Goal: Information Seeking & Learning: Check status

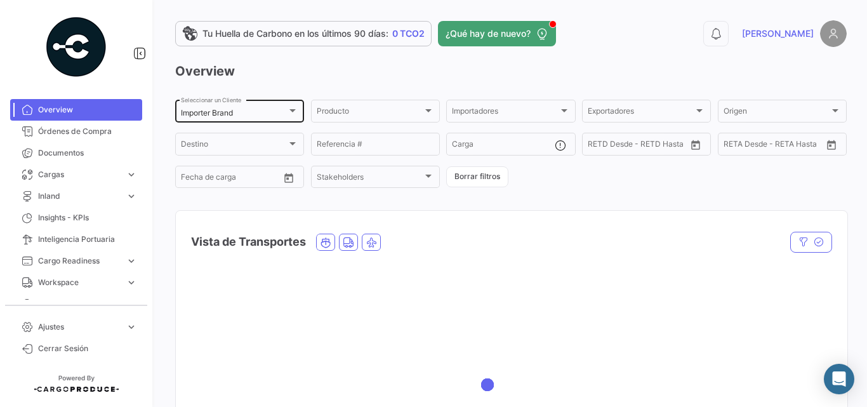
click at [279, 107] on div "Importer Brand Seleccionar un Cliente" at bounding box center [239, 110] width 117 height 25
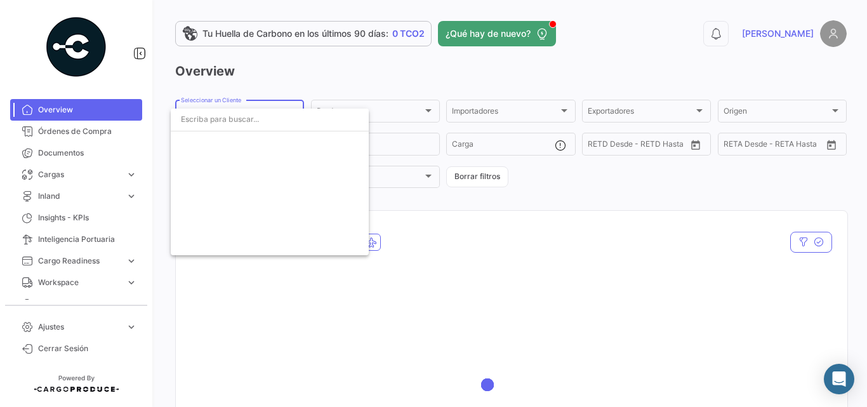
scroll to position [2254, 0]
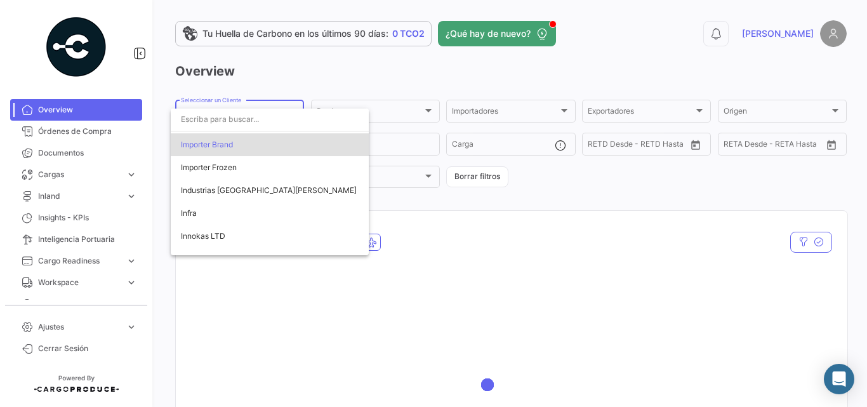
click at [265, 121] on input "dropdown search" at bounding box center [270, 119] width 198 height 23
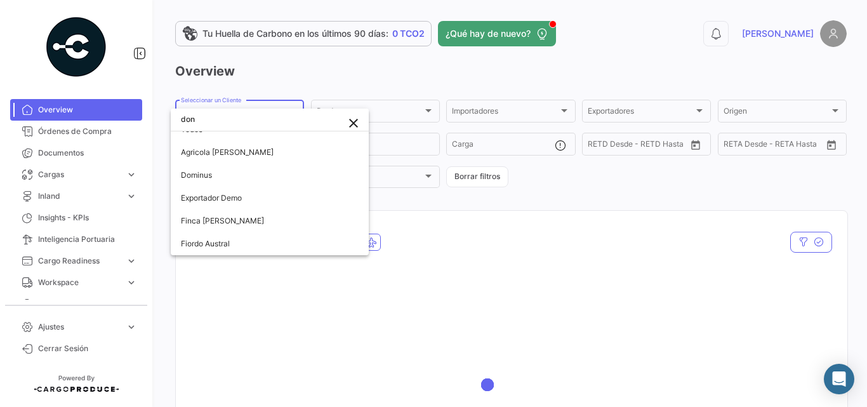
scroll to position [0, 0]
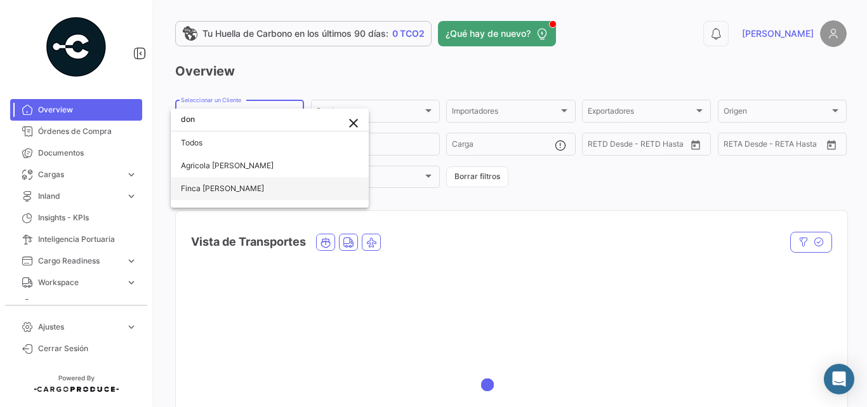
type input "don"
click at [226, 187] on span "Finca [PERSON_NAME]" at bounding box center [222, 189] width 83 height 10
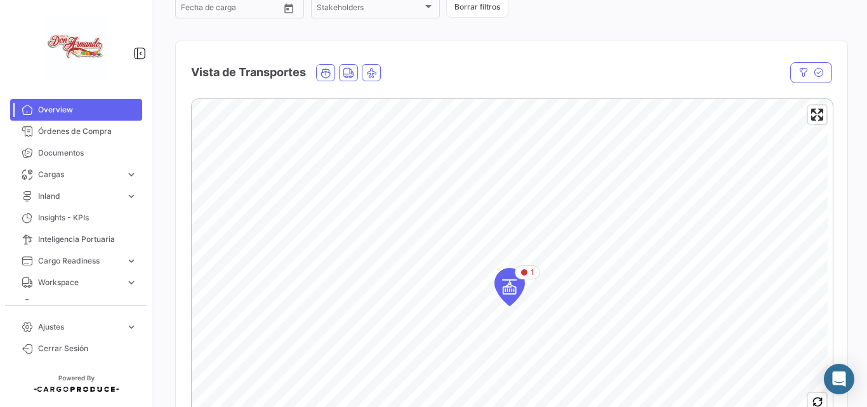
scroll to position [254, 0]
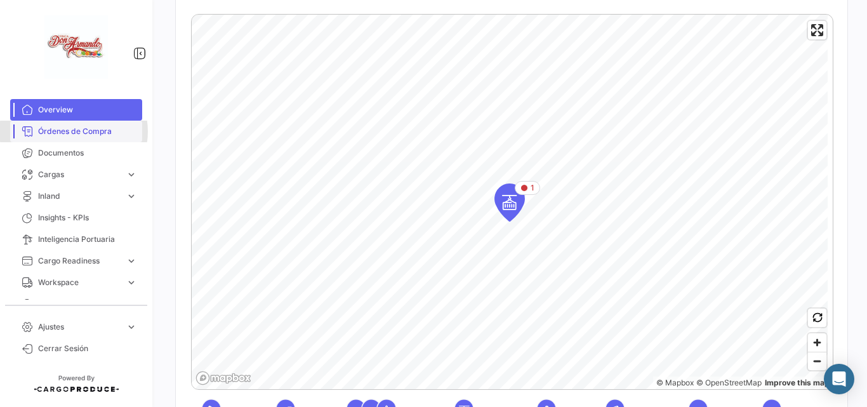
click at [74, 131] on span "Órdenes de Compra" at bounding box center [87, 131] width 99 height 11
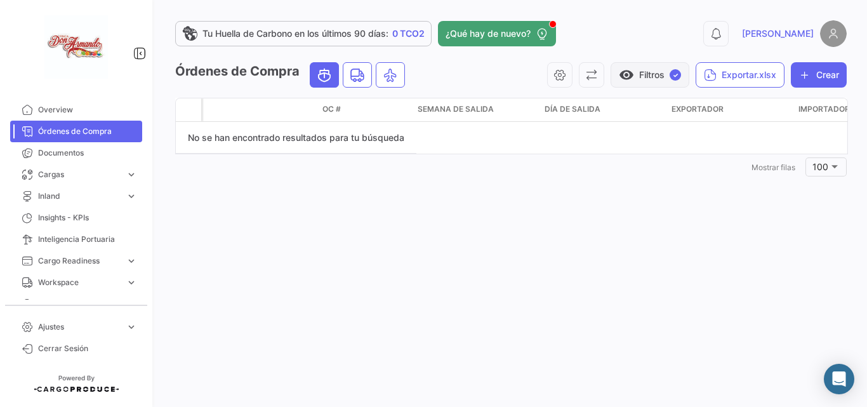
click at [664, 71] on button "visibility Filtros ✓" at bounding box center [650, 74] width 79 height 25
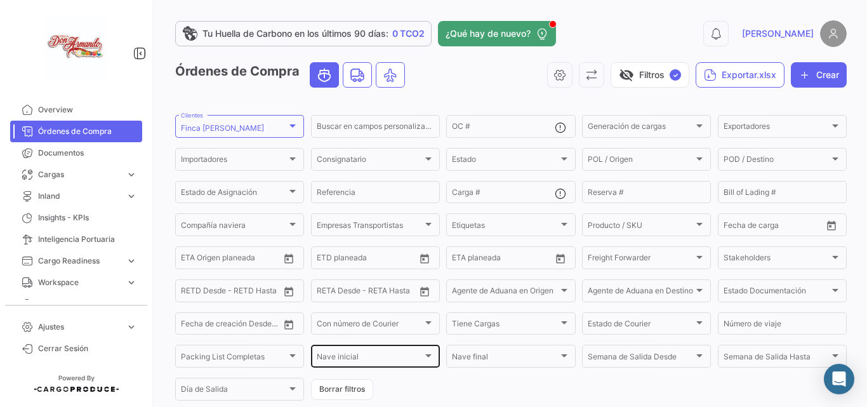
scroll to position [43, 0]
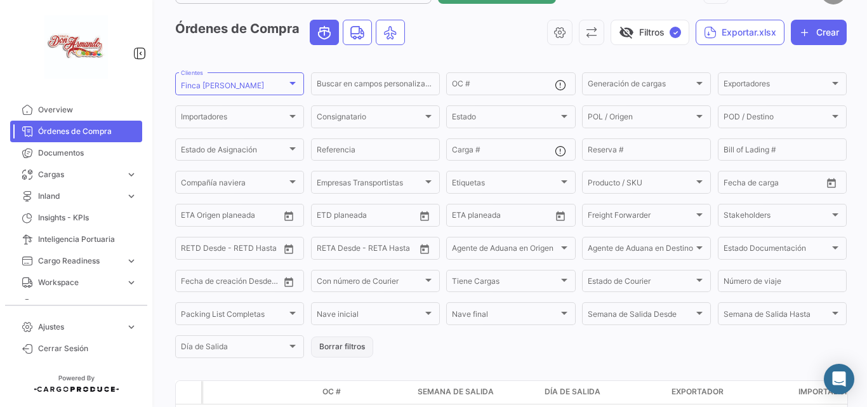
click at [349, 349] on button "Borrar filtros" at bounding box center [342, 347] width 62 height 21
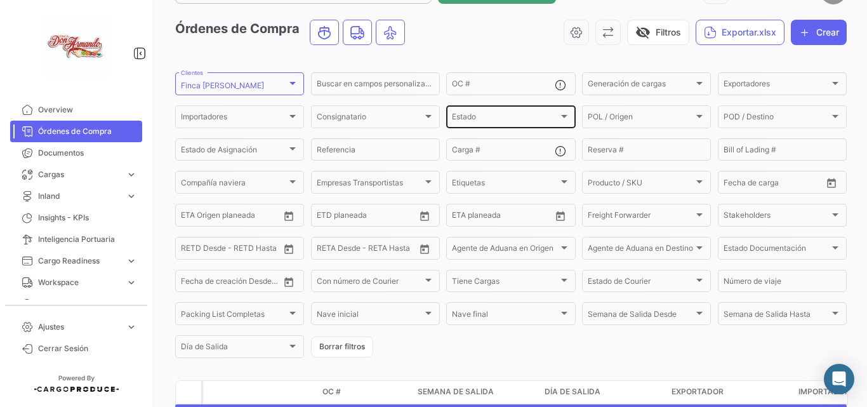
click at [486, 122] on div "Estado" at bounding box center [505, 118] width 106 height 9
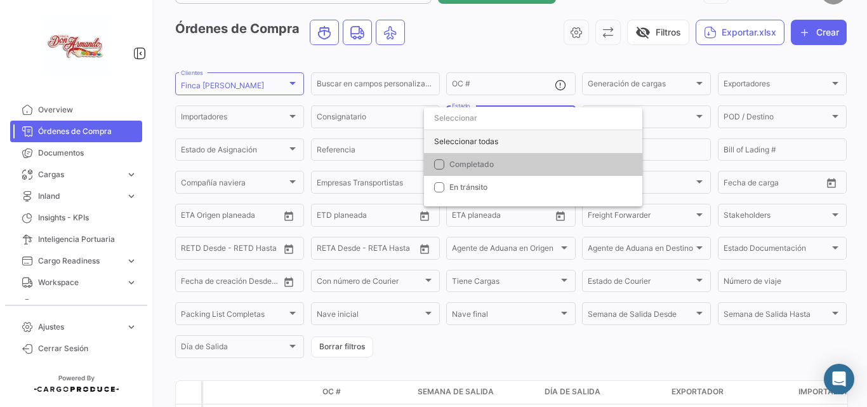
click at [486, 144] on div "Seleccionar todas" at bounding box center [533, 141] width 218 height 23
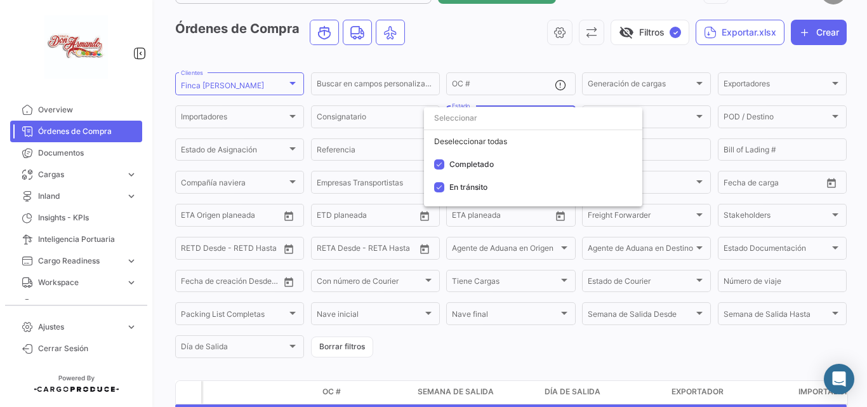
click at [522, 53] on div at bounding box center [433, 203] width 867 height 407
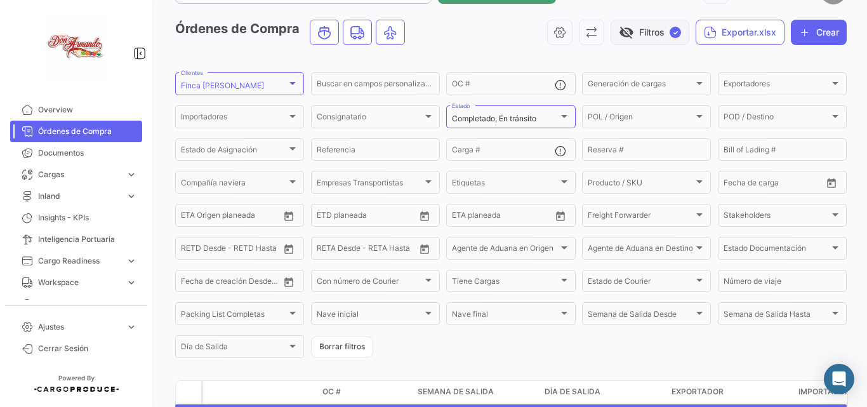
click at [627, 34] on button "visibility_off Filtros ✓" at bounding box center [650, 32] width 79 height 25
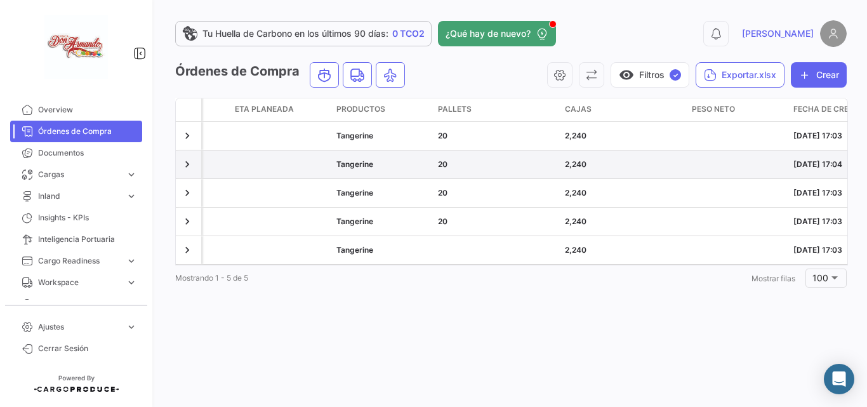
scroll to position [0, 2594]
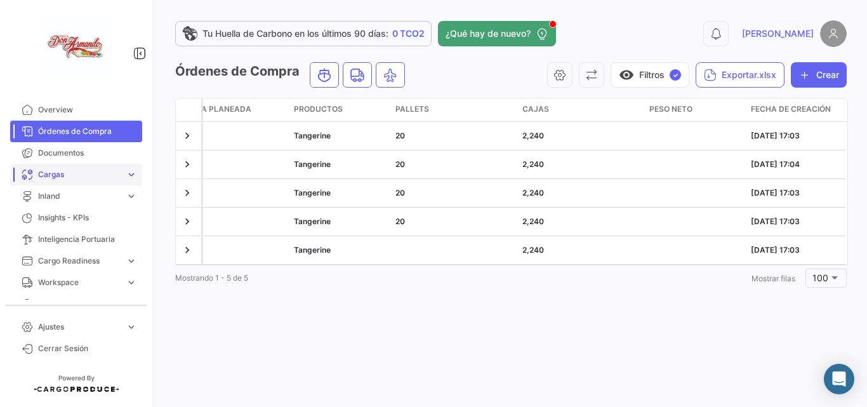
click at [67, 172] on span "Cargas" at bounding box center [79, 174] width 83 height 11
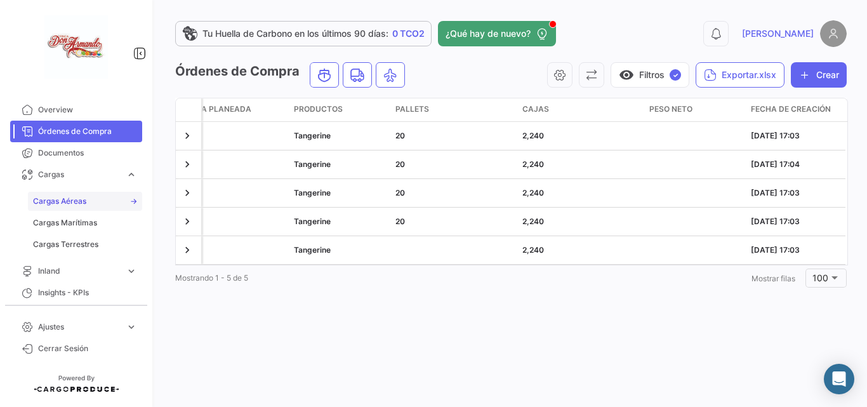
drag, startPoint x: 77, startPoint y: 220, endPoint x: 105, endPoint y: 201, distance: 34.2
click at [77, 220] on span "Cargas Marítimas" at bounding box center [65, 222] width 64 height 11
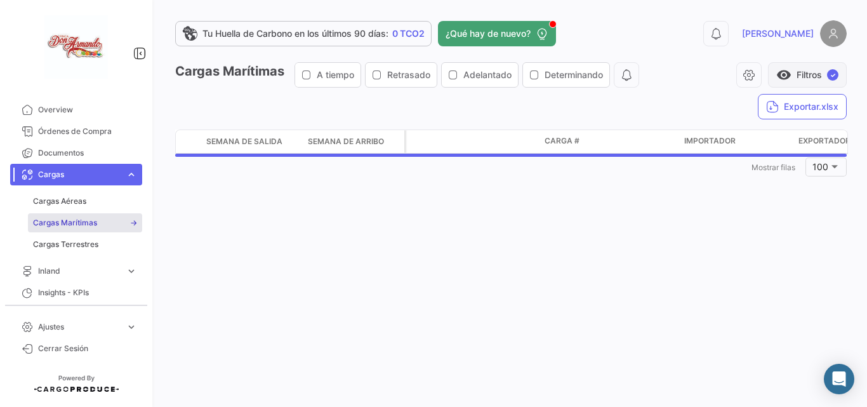
click at [787, 74] on span "visibility" at bounding box center [784, 74] width 15 height 15
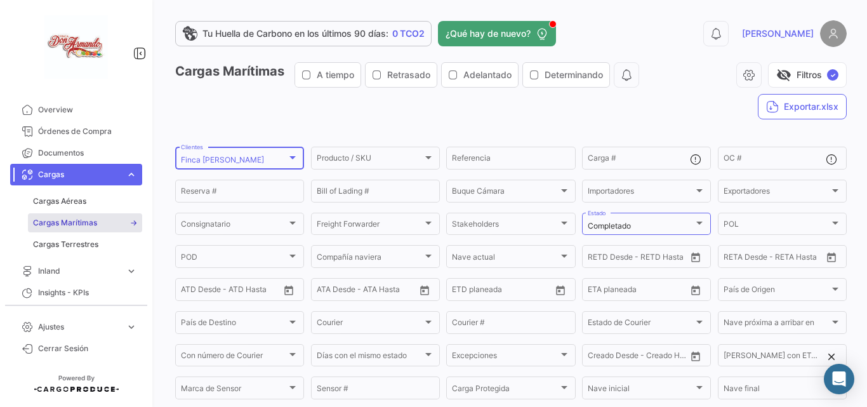
click at [271, 159] on div "Finca [PERSON_NAME]" at bounding box center [234, 160] width 106 height 9
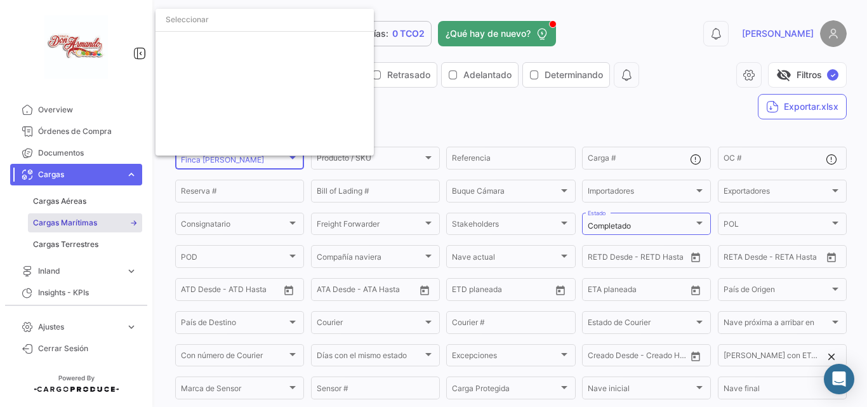
scroll to position [1461, 0]
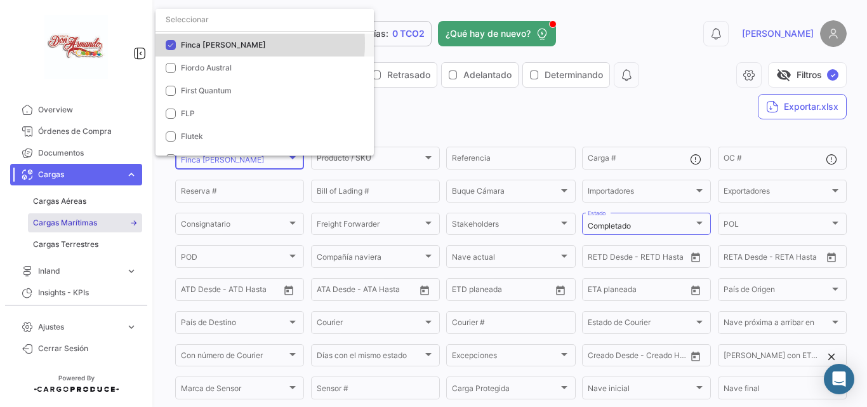
click at [220, 43] on span "Finca [PERSON_NAME]" at bounding box center [223, 45] width 85 height 10
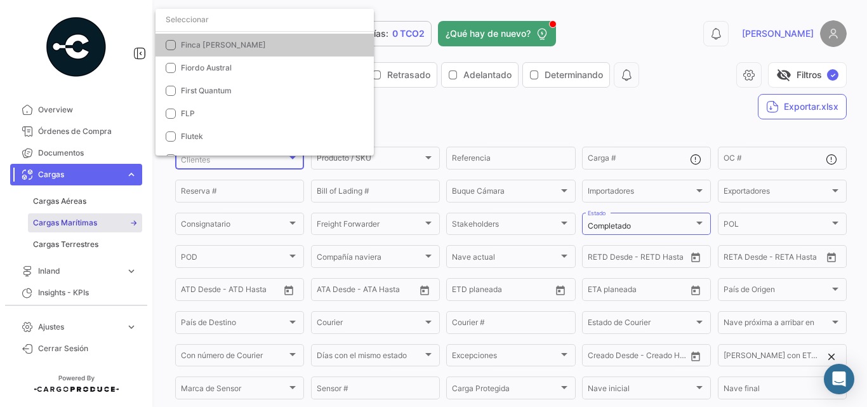
click at [554, 128] on div at bounding box center [433, 203] width 867 height 407
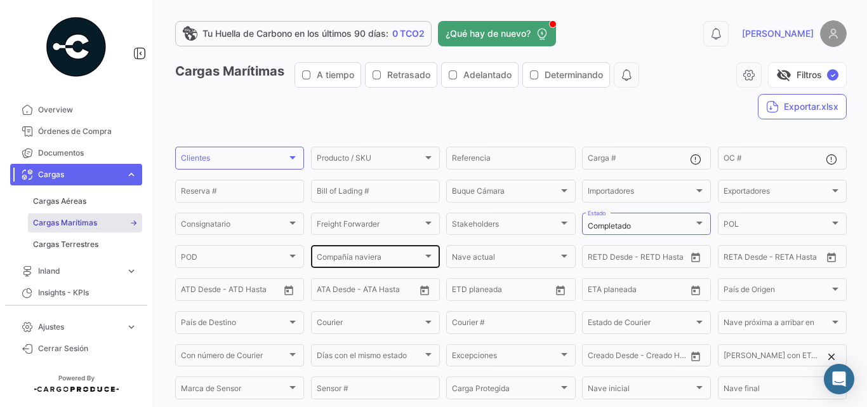
click at [415, 253] on div "Compañía naviera Compañía naviera" at bounding box center [375, 255] width 117 height 25
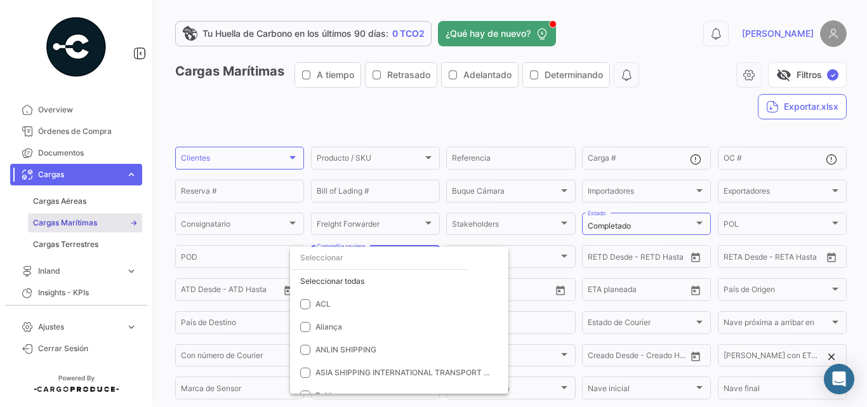
click at [397, 257] on input "dropdown search" at bounding box center [379, 257] width 178 height 23
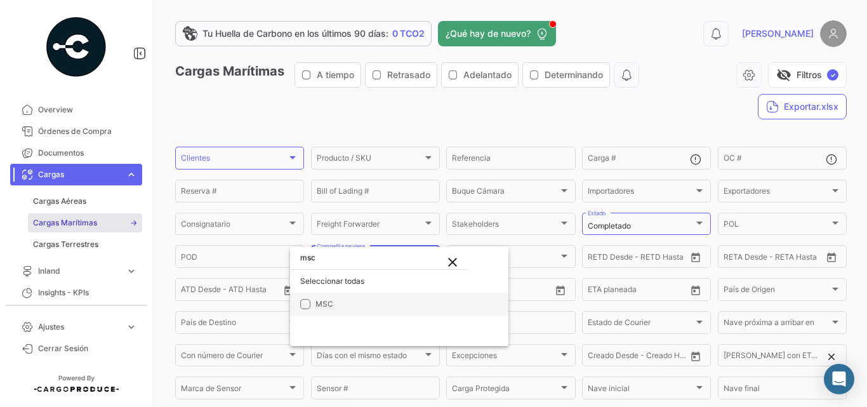
type input "msc"
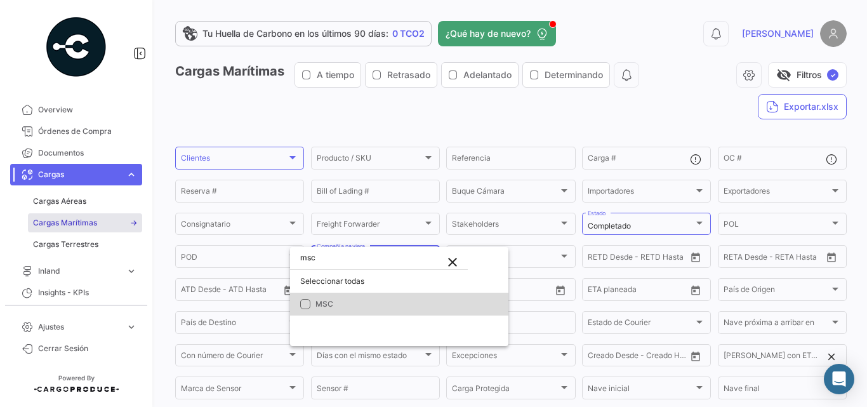
click at [322, 302] on span "MSC" at bounding box center [325, 304] width 18 height 10
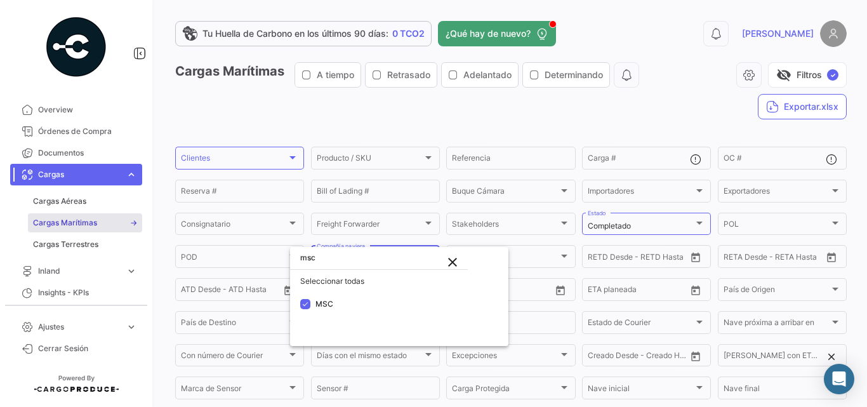
click at [495, 115] on div at bounding box center [433, 203] width 867 height 407
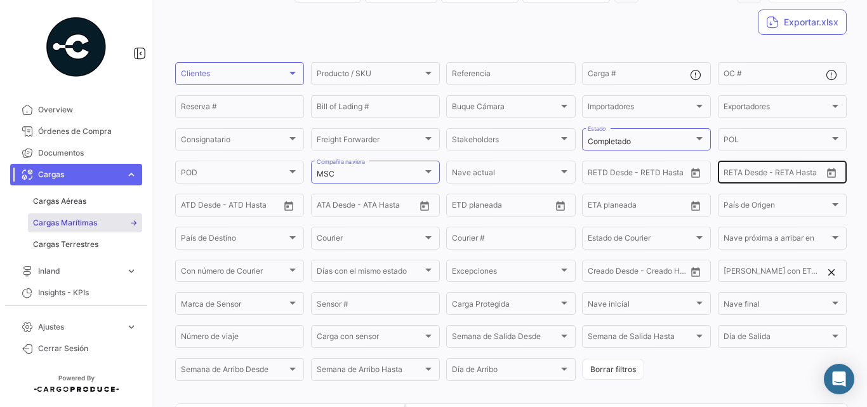
scroll to position [0, 0]
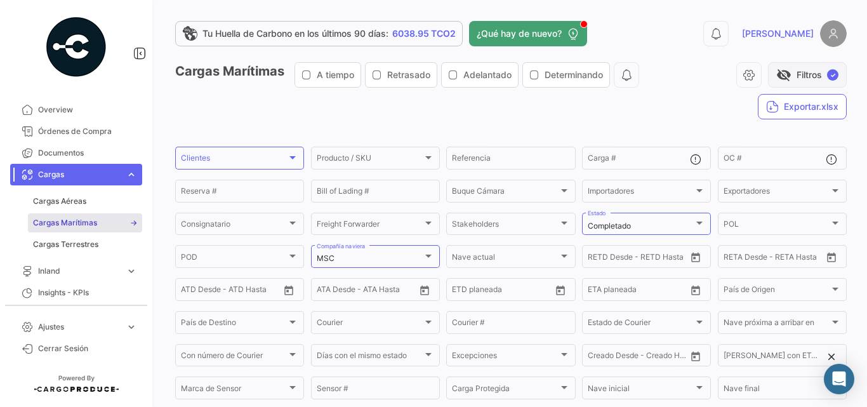
click at [785, 79] on button "visibility_off Filtros ✓" at bounding box center [807, 74] width 79 height 25
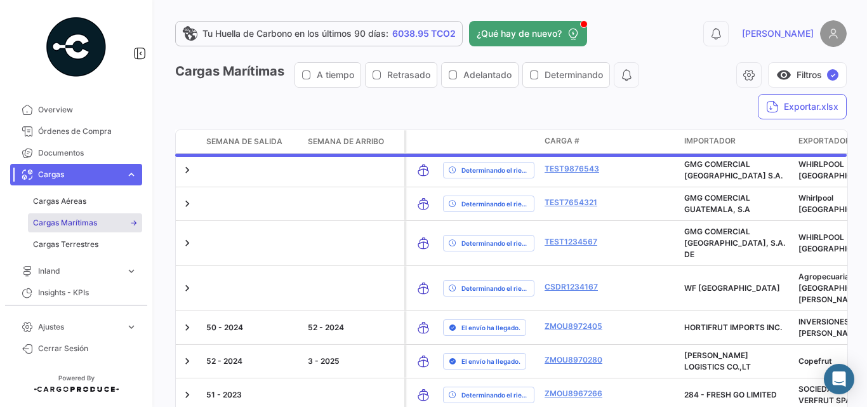
click at [804, 70] on button "visibility Filtros ✓" at bounding box center [807, 74] width 79 height 25
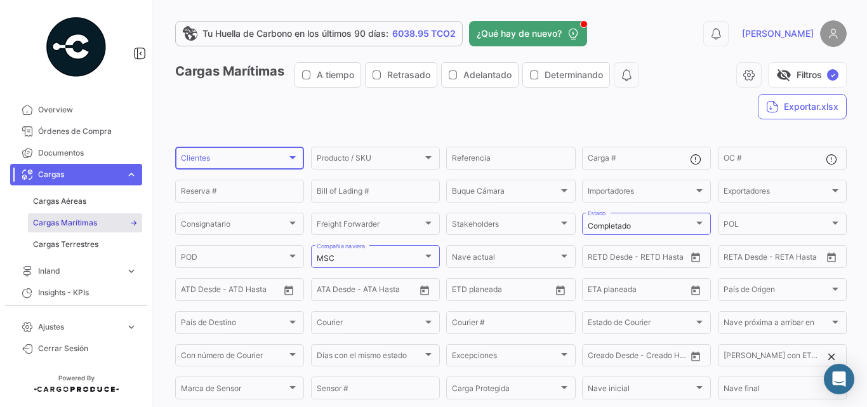
click at [290, 157] on div at bounding box center [293, 157] width 6 height 3
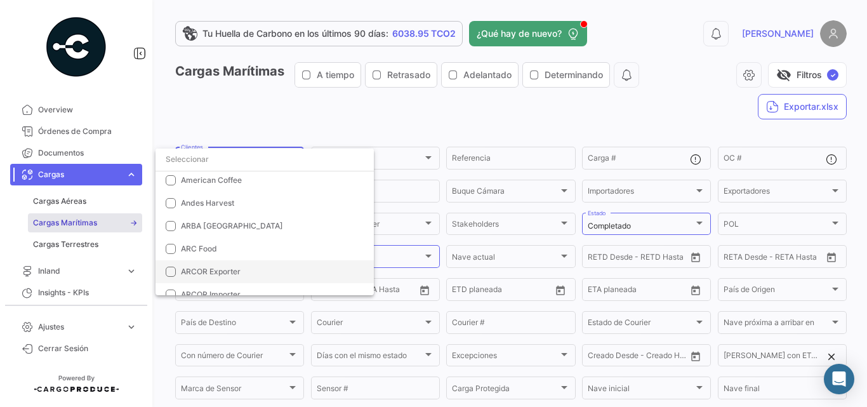
scroll to position [424, 0]
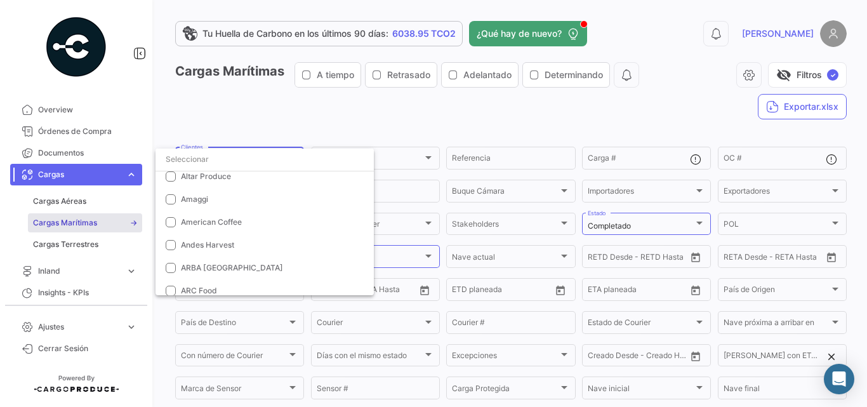
click at [385, 106] on div at bounding box center [433, 203] width 867 height 407
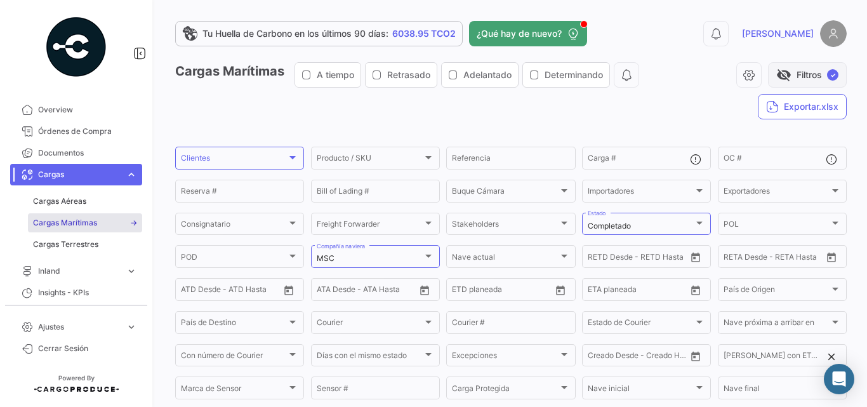
click at [799, 73] on button "visibility_off Filtros ✓" at bounding box center [807, 74] width 79 height 25
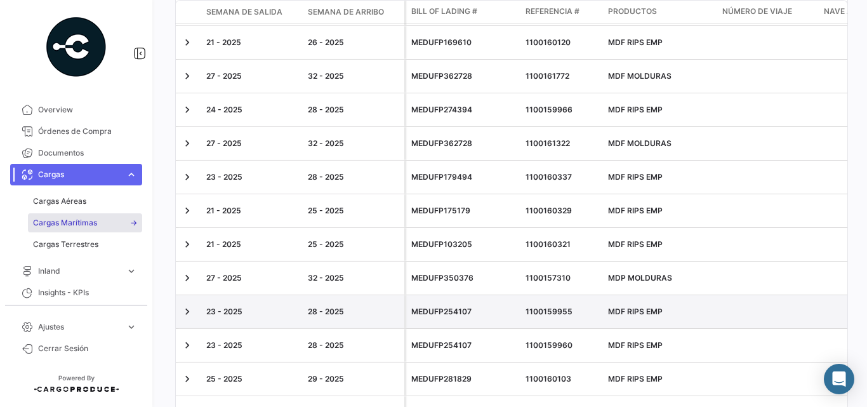
scroll to position [3198, 0]
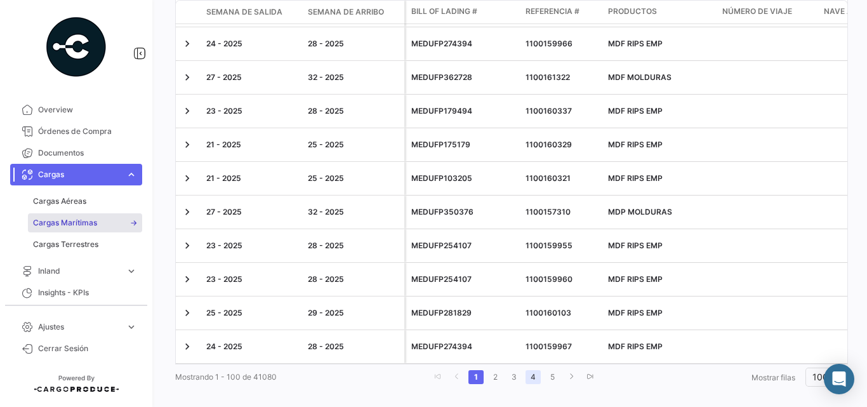
click at [534, 370] on link "4" at bounding box center [533, 377] width 15 height 14
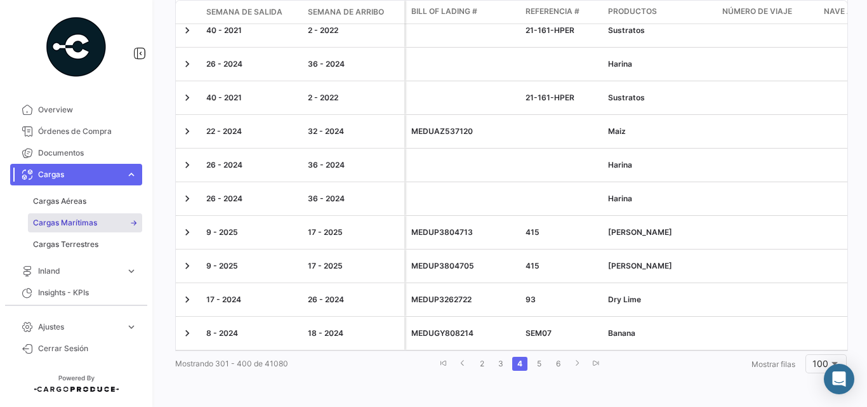
scroll to position [3178, 0]
